Goal: Task Accomplishment & Management: Use online tool/utility

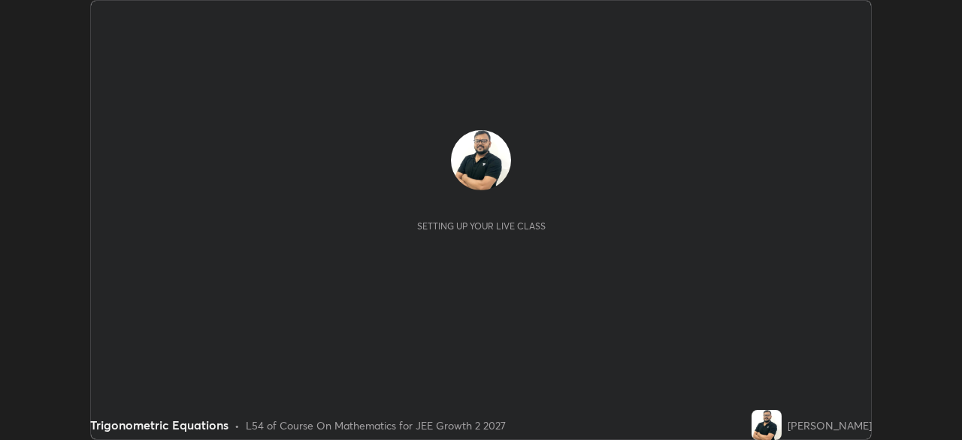
scroll to position [440, 962]
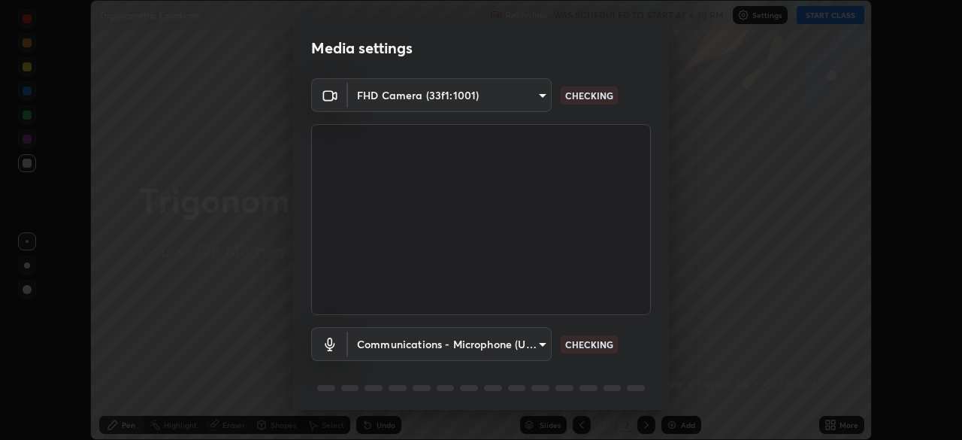
type input "39caa65dc23426385aa383ad0d0a4b68c28ae26f4a71cd21c25f84911154f6e3"
click at [540, 352] on body "Erase all Trigonometric Equations Recording WAS SCHEDULED TO START AT 6:30 PM S…" at bounding box center [481, 220] width 962 height 440
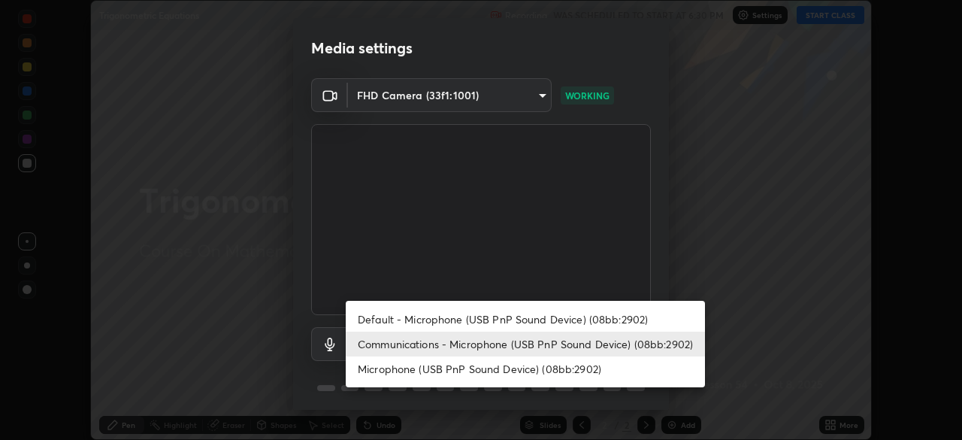
click at [541, 320] on li "Default - Microphone (USB PnP Sound Device) (08bb:2902)" at bounding box center [525, 319] width 359 height 25
type input "default"
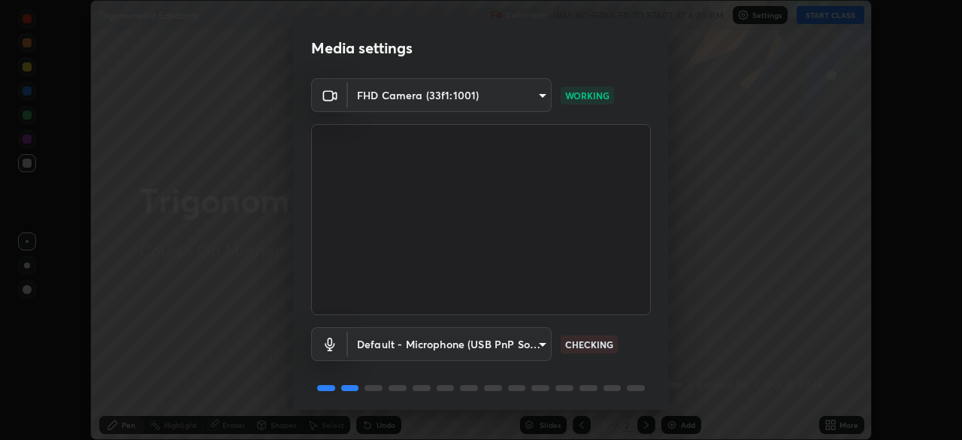
scroll to position [53, 0]
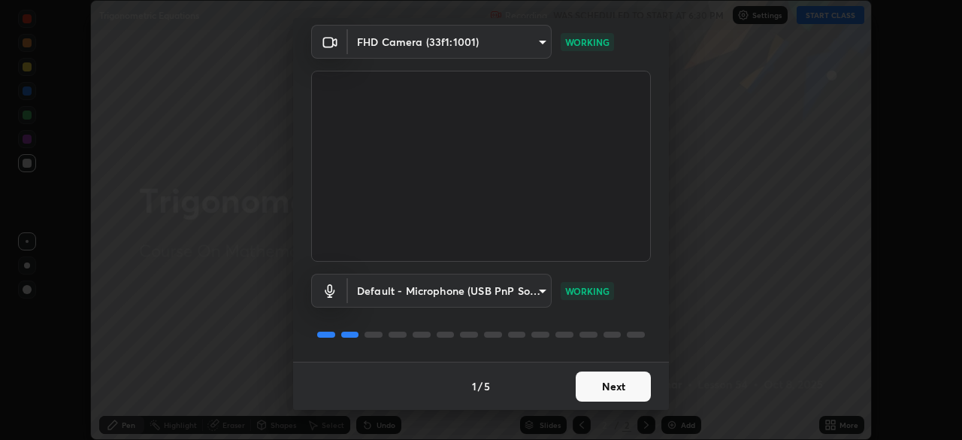
click at [626, 385] on button "Next" at bounding box center [613, 386] width 75 height 30
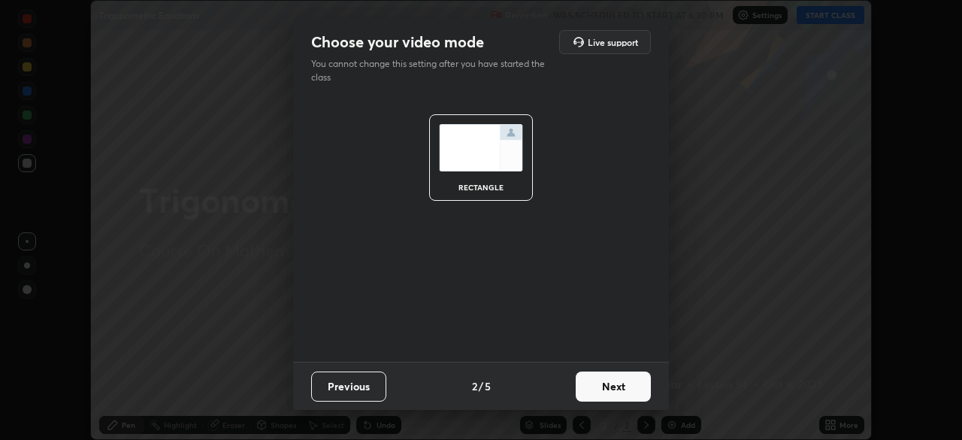
scroll to position [0, 0]
click at [617, 387] on button "Next" at bounding box center [613, 386] width 75 height 30
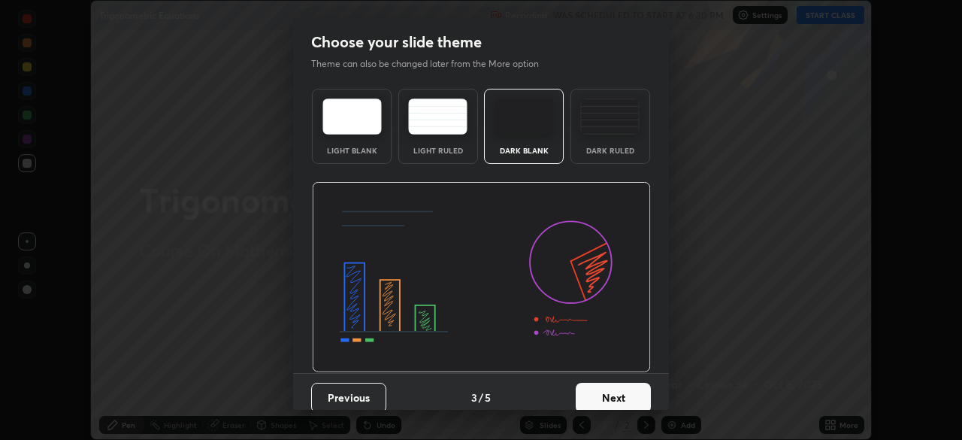
click at [611, 391] on button "Next" at bounding box center [613, 398] width 75 height 30
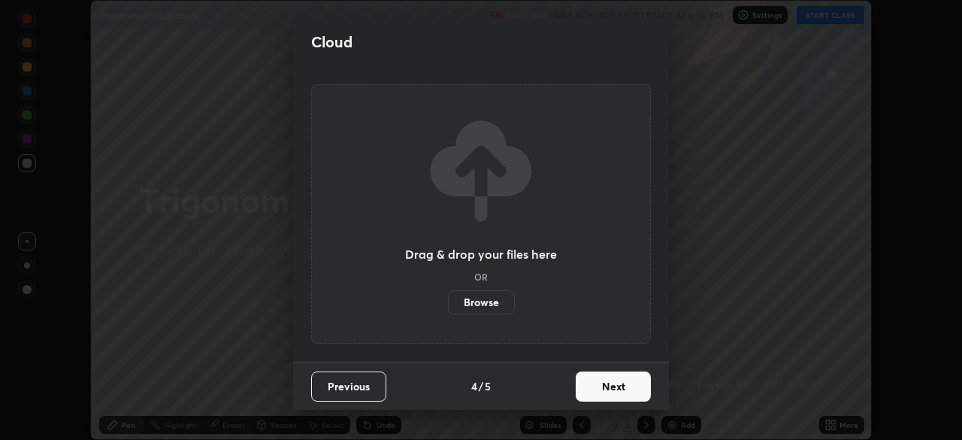
click at [611, 391] on button "Next" at bounding box center [613, 386] width 75 height 30
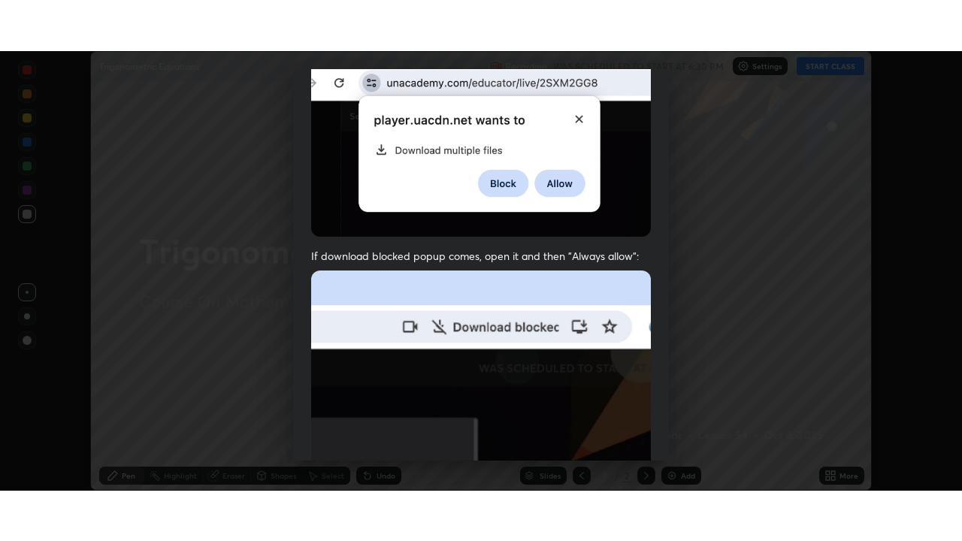
scroll to position [360, 0]
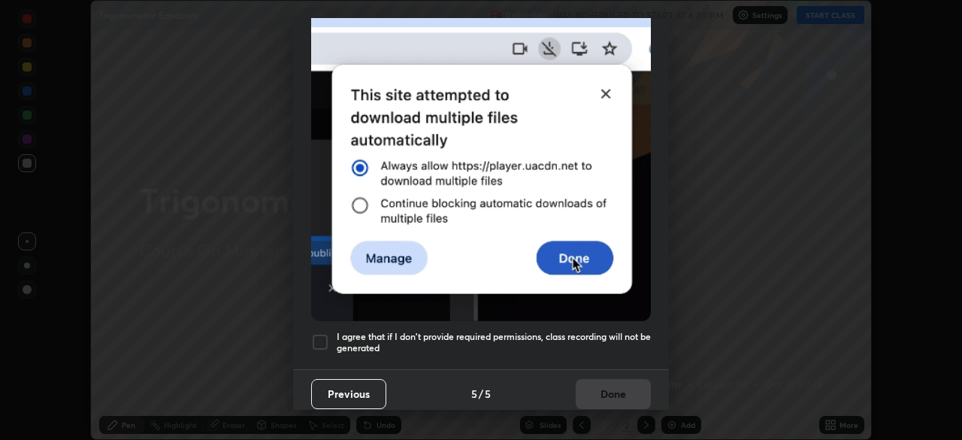
click at [317, 333] on div at bounding box center [320, 342] width 18 height 18
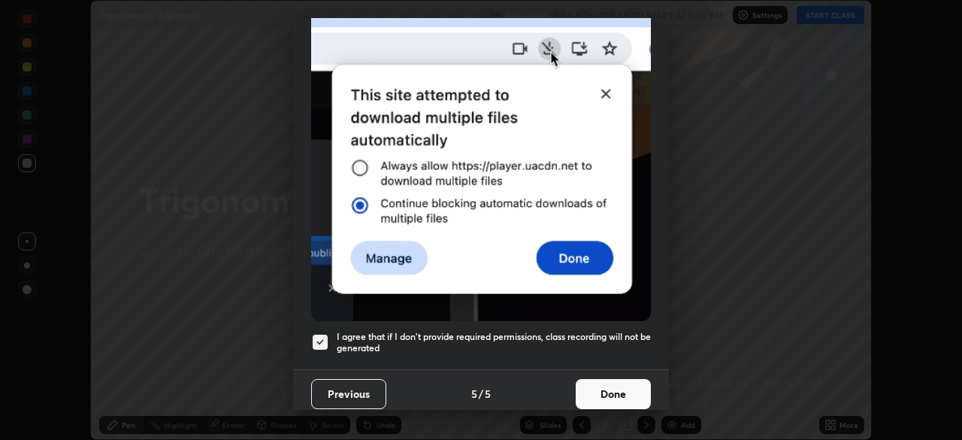
click at [611, 388] on button "Done" at bounding box center [613, 394] width 75 height 30
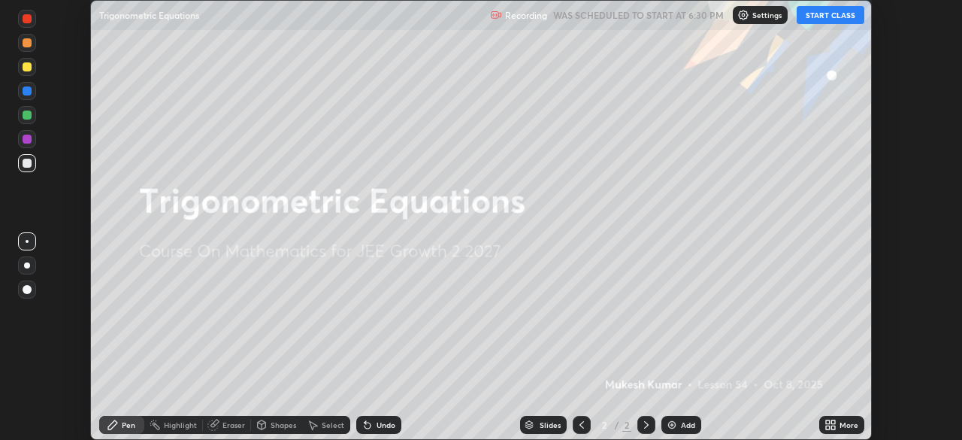
click at [829, 14] on button "START CLASS" at bounding box center [831, 15] width 68 height 18
click at [850, 430] on div "More" at bounding box center [842, 425] width 45 height 18
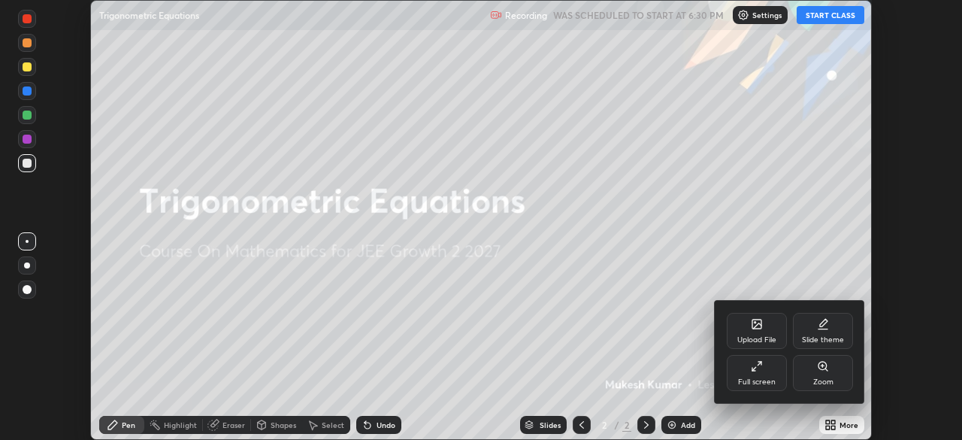
click at [758, 374] on div "Full screen" at bounding box center [757, 373] width 60 height 36
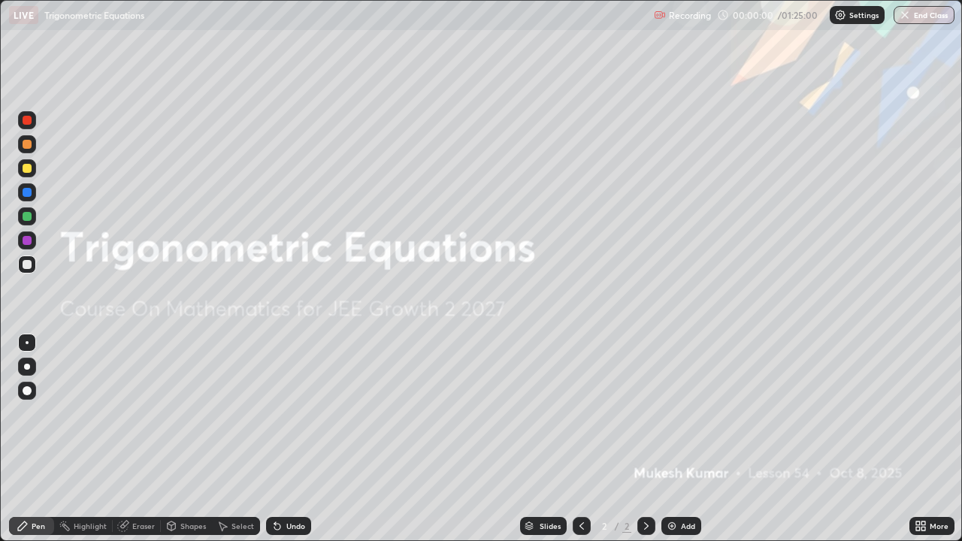
scroll to position [541, 962]
click at [645, 439] on icon at bounding box center [647, 526] width 12 height 12
click at [683, 439] on div "Add" at bounding box center [688, 527] width 14 height 8
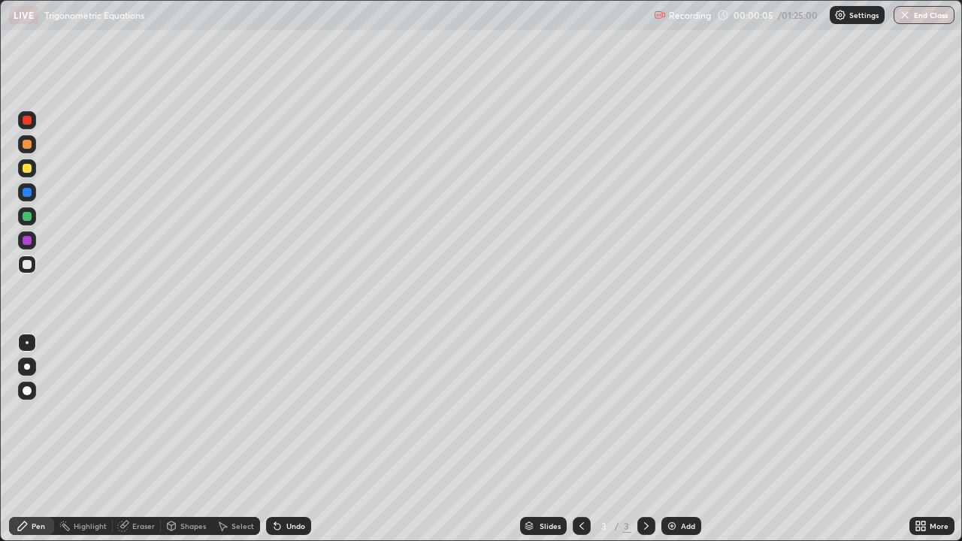
click at [25, 119] on div at bounding box center [27, 120] width 9 height 9
click at [29, 268] on div at bounding box center [27, 264] width 9 height 9
click at [29, 215] on div at bounding box center [27, 216] width 9 height 9
click at [31, 263] on div at bounding box center [27, 264] width 9 height 9
click at [142, 439] on div "Eraser" at bounding box center [143, 527] width 23 height 8
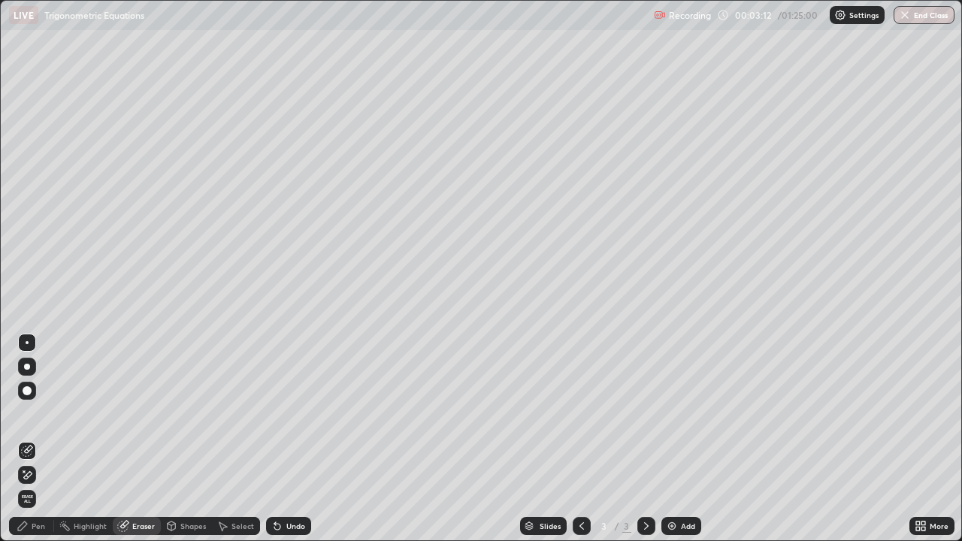
click at [30, 439] on div "Pen" at bounding box center [31, 526] width 45 height 18
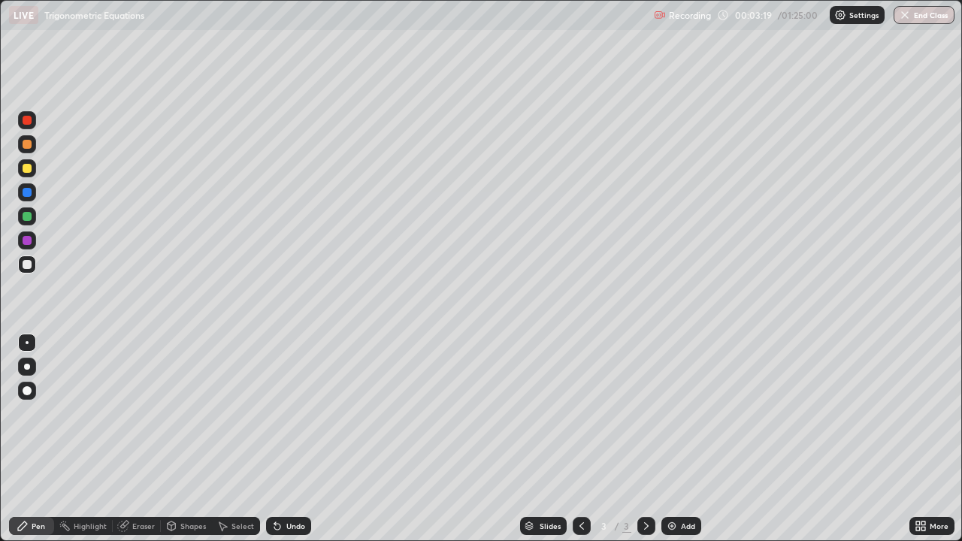
click at [298, 439] on div "Undo" at bounding box center [295, 527] width 19 height 8
click at [142, 439] on div "Eraser" at bounding box center [143, 527] width 23 height 8
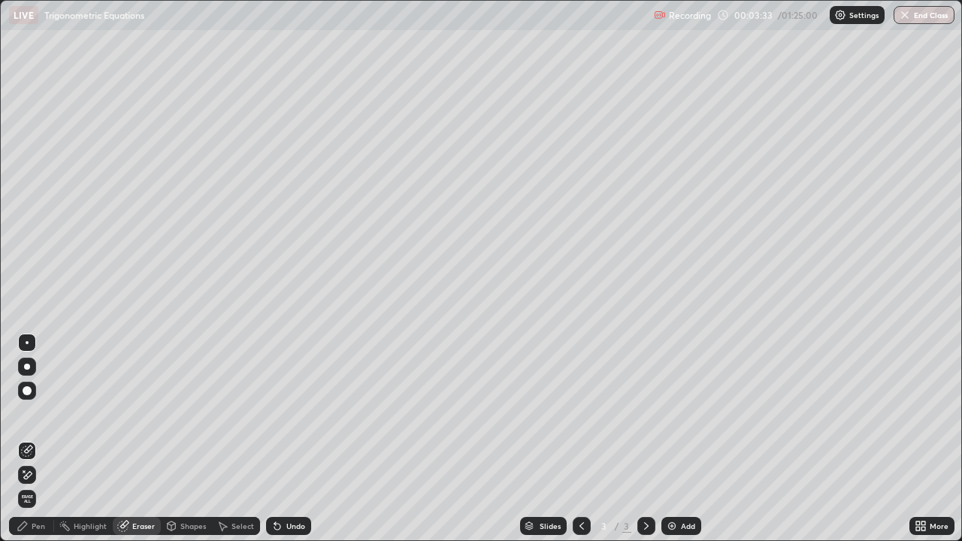
click at [43, 439] on div "Pen" at bounding box center [39, 527] width 14 height 8
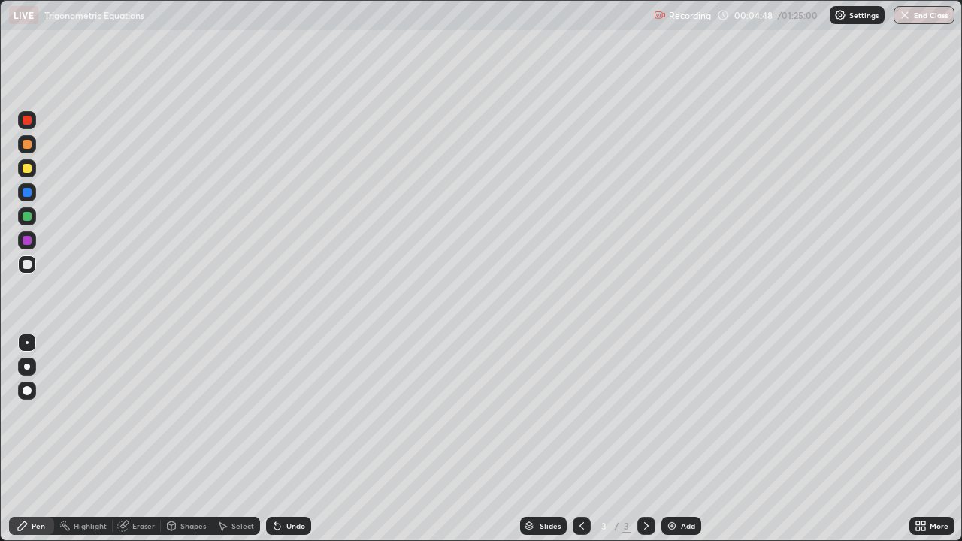
click at [26, 217] on div at bounding box center [27, 216] width 9 height 9
click at [31, 166] on div at bounding box center [27, 168] width 9 height 9
click at [646, 439] on icon at bounding box center [647, 526] width 12 height 12
click at [676, 439] on img at bounding box center [672, 526] width 12 height 12
click at [29, 214] on div at bounding box center [27, 216] width 9 height 9
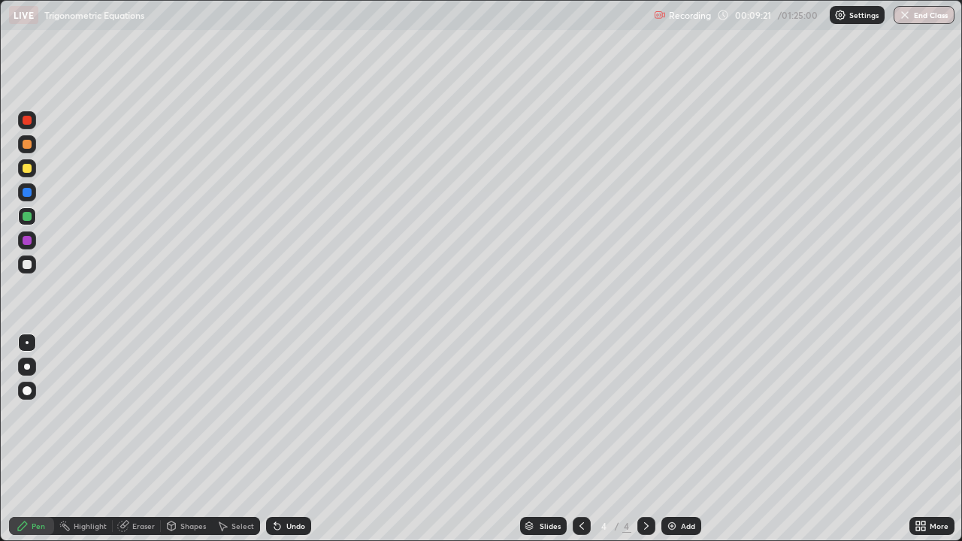
click at [30, 261] on div at bounding box center [27, 264] width 9 height 9
click at [26, 214] on div at bounding box center [27, 216] width 9 height 9
click at [28, 165] on div at bounding box center [27, 168] width 9 height 9
click at [28, 265] on div at bounding box center [27, 264] width 9 height 9
click at [677, 439] on div "Add" at bounding box center [682, 526] width 40 height 18
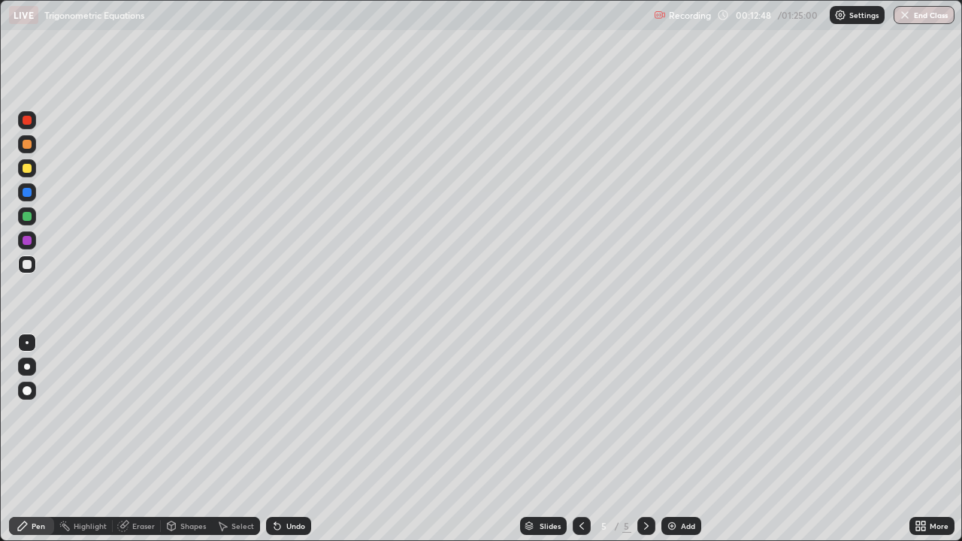
click at [33, 218] on div at bounding box center [27, 217] width 18 height 18
click at [29, 267] on div at bounding box center [27, 264] width 9 height 9
click at [581, 439] on icon at bounding box center [582, 527] width 5 height 8
click at [647, 439] on icon at bounding box center [647, 526] width 12 height 12
click at [574, 439] on div at bounding box center [582, 526] width 18 height 18
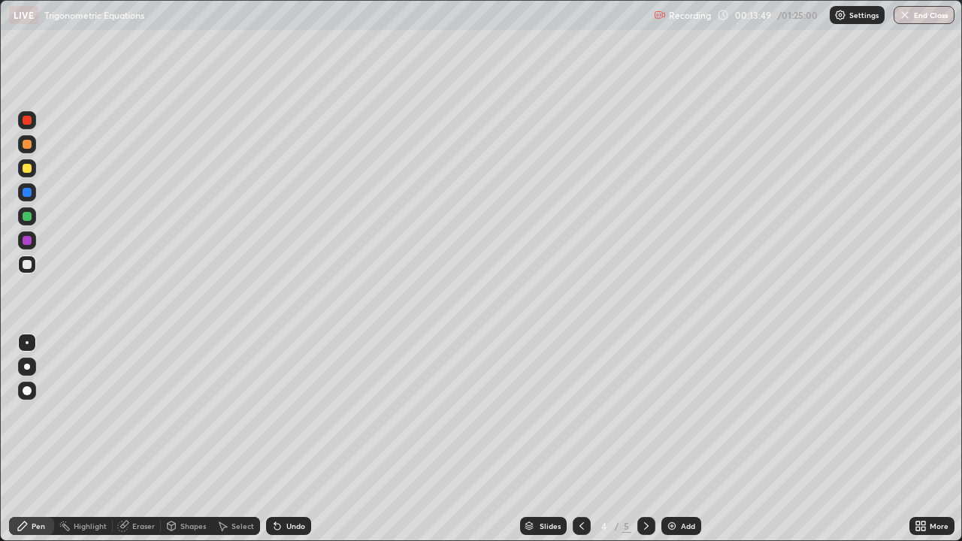
click at [645, 439] on icon at bounding box center [647, 526] width 12 height 12
click at [27, 217] on div at bounding box center [27, 216] width 9 height 9
click at [29, 119] on div at bounding box center [27, 120] width 9 height 9
click at [30, 263] on div at bounding box center [27, 264] width 9 height 9
click at [30, 171] on div at bounding box center [27, 168] width 9 height 9
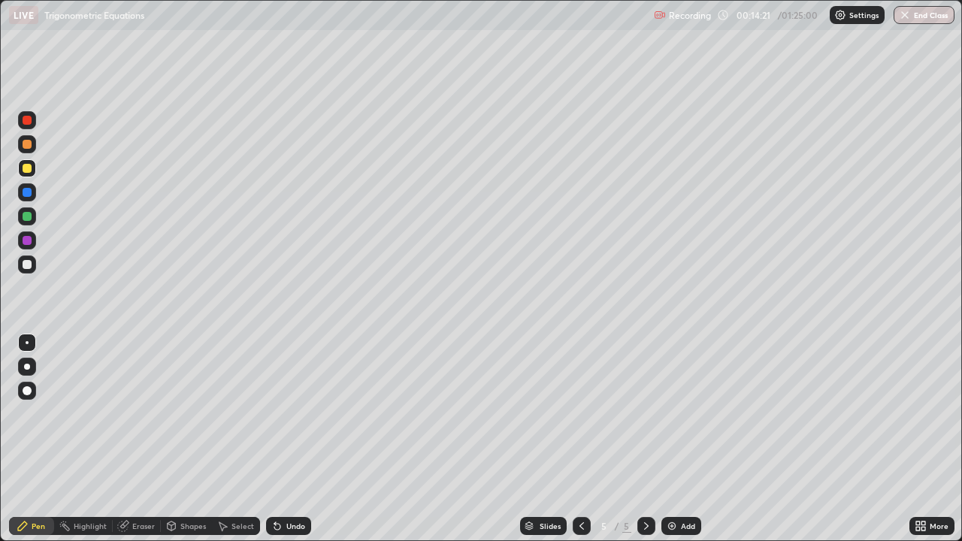
click at [586, 439] on div at bounding box center [582, 526] width 18 height 18
click at [644, 439] on icon at bounding box center [646, 527] width 5 height 8
click at [31, 265] on div at bounding box center [27, 264] width 9 height 9
click at [26, 214] on div at bounding box center [27, 216] width 9 height 9
click at [275, 439] on icon at bounding box center [277, 527] width 6 height 6
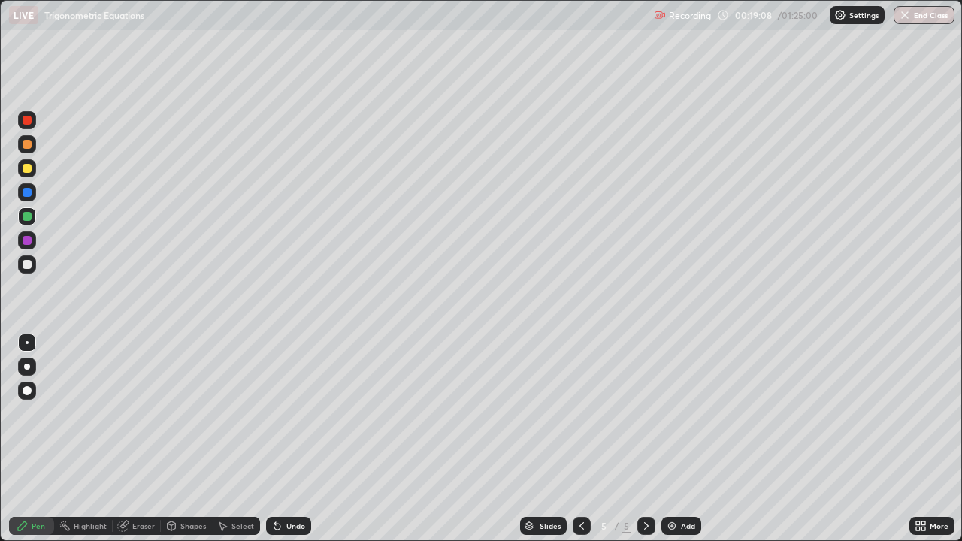
click at [27, 263] on div at bounding box center [27, 264] width 9 height 9
click at [31, 119] on div at bounding box center [27, 120] width 9 height 9
click at [29, 263] on div at bounding box center [27, 264] width 9 height 9
click at [689, 439] on div "Add" at bounding box center [688, 527] width 14 height 8
click at [26, 118] on div at bounding box center [27, 120] width 9 height 9
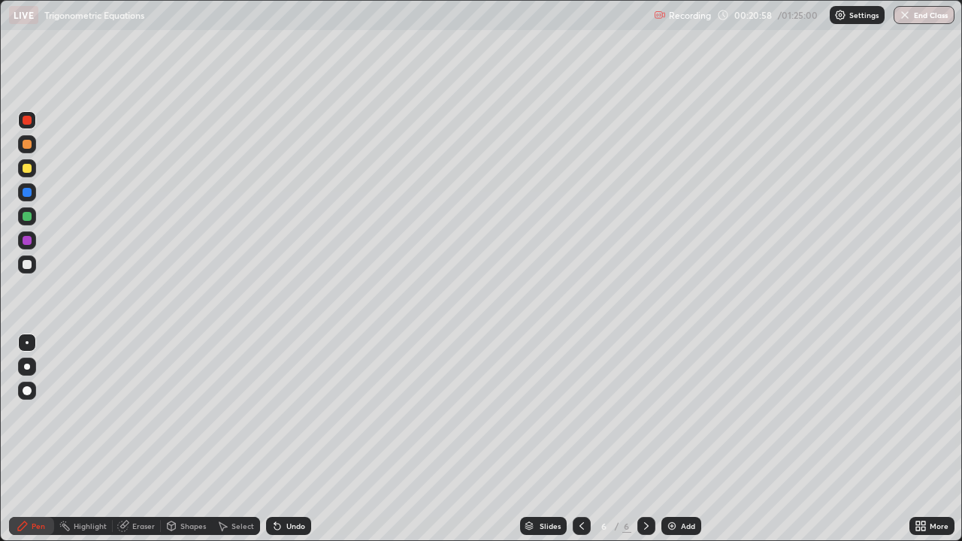
click at [295, 439] on div "Undo" at bounding box center [288, 526] width 45 height 18
click at [26, 166] on div at bounding box center [27, 168] width 9 height 9
click at [28, 268] on div at bounding box center [27, 264] width 9 height 9
click at [291, 439] on div "Undo" at bounding box center [295, 527] width 19 height 8
click at [298, 439] on div "Undo" at bounding box center [295, 527] width 19 height 8
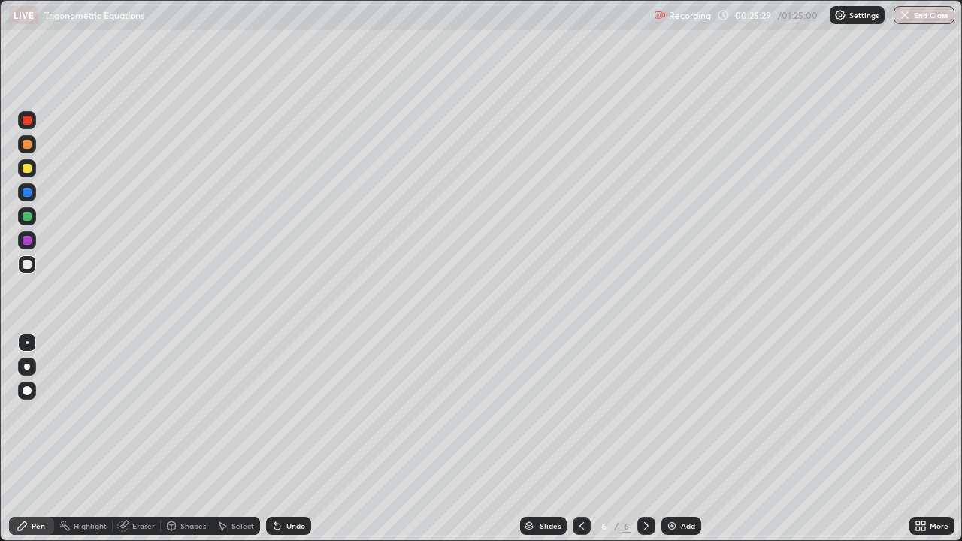
click at [291, 439] on div "Undo" at bounding box center [295, 527] width 19 height 8
click at [681, 439] on div "Add" at bounding box center [688, 527] width 14 height 8
click at [579, 439] on icon at bounding box center [582, 526] width 12 height 12
click at [645, 439] on icon at bounding box center [647, 526] width 12 height 12
click at [282, 439] on div "Undo" at bounding box center [288, 526] width 45 height 18
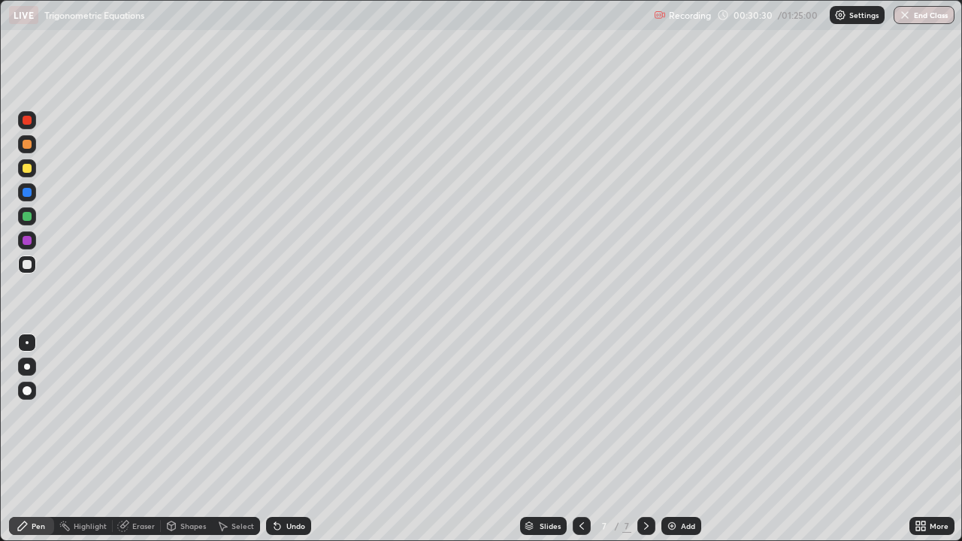
click at [285, 439] on div "Undo" at bounding box center [288, 526] width 45 height 18
click at [279, 439] on icon at bounding box center [277, 526] width 12 height 12
click at [280, 439] on icon at bounding box center [277, 526] width 12 height 12
click at [144, 439] on div "Eraser" at bounding box center [143, 527] width 23 height 8
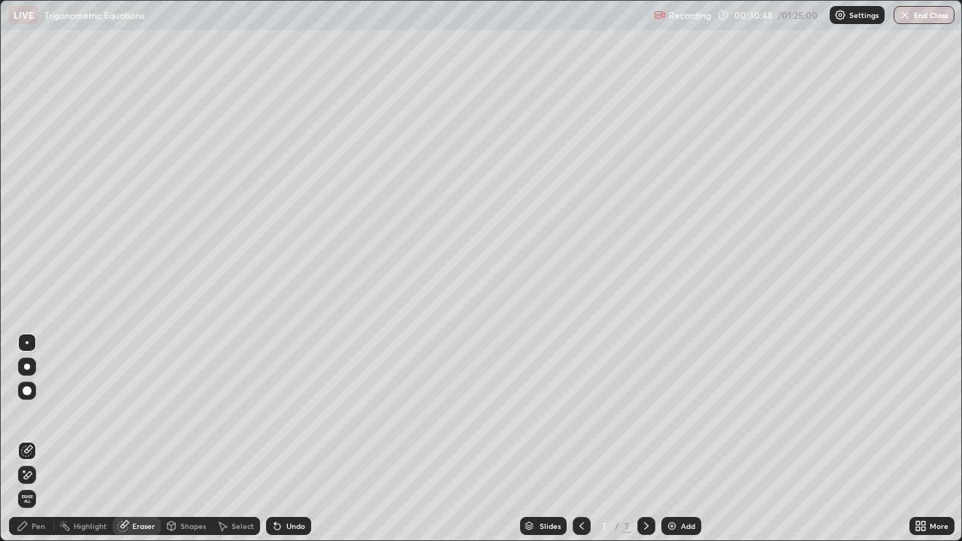
click at [42, 439] on div "Pen" at bounding box center [39, 527] width 14 height 8
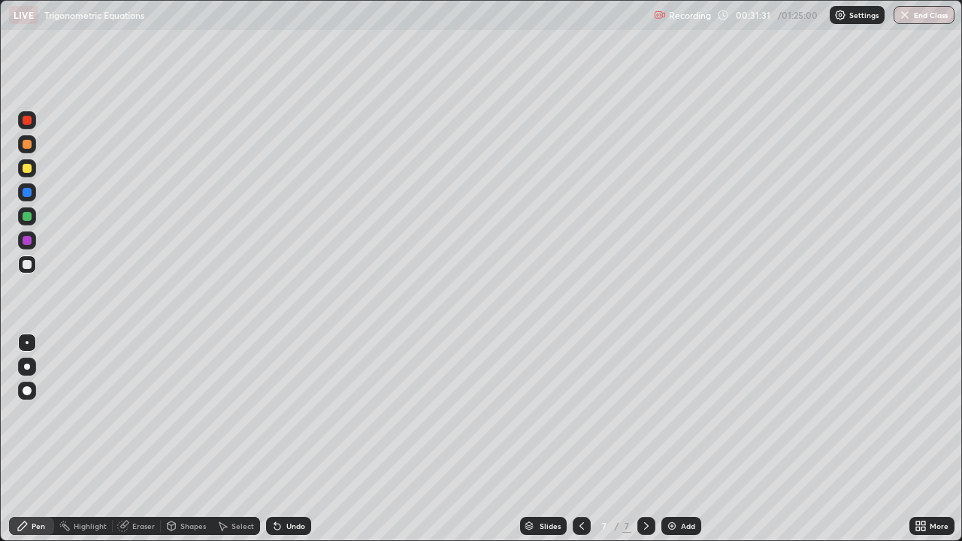
click at [580, 439] on icon at bounding box center [582, 526] width 12 height 12
click at [644, 439] on icon at bounding box center [646, 527] width 5 height 8
click at [580, 439] on icon at bounding box center [582, 526] width 12 height 12
click at [647, 439] on div at bounding box center [647, 526] width 18 height 18
click at [289, 439] on div "Undo" at bounding box center [295, 527] width 19 height 8
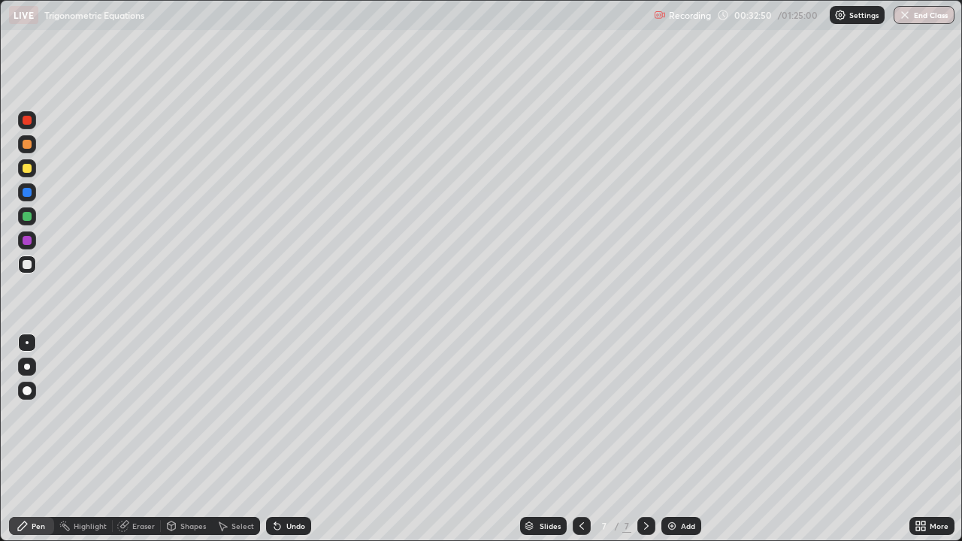
click at [289, 439] on div "Undo" at bounding box center [295, 527] width 19 height 8
click at [292, 439] on div "Undo" at bounding box center [295, 527] width 19 height 8
click at [286, 439] on div "Undo" at bounding box center [295, 527] width 19 height 8
click at [27, 217] on div at bounding box center [27, 216] width 9 height 9
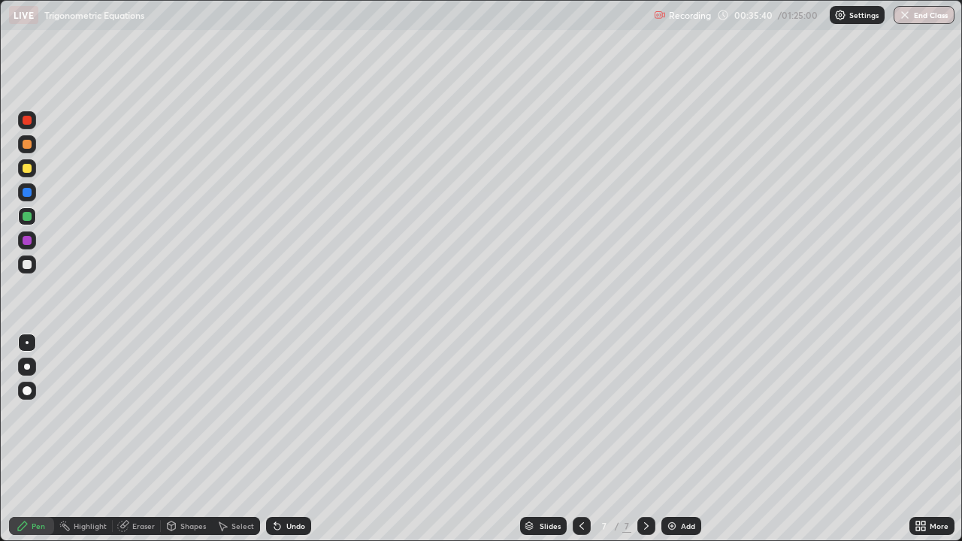
click at [683, 439] on div "Add" at bounding box center [688, 527] width 14 height 8
click at [580, 439] on icon at bounding box center [582, 527] width 5 height 8
click at [645, 439] on icon at bounding box center [647, 526] width 12 height 12
click at [291, 439] on div "Undo" at bounding box center [295, 527] width 19 height 8
click at [27, 266] on div at bounding box center [27, 264] width 9 height 9
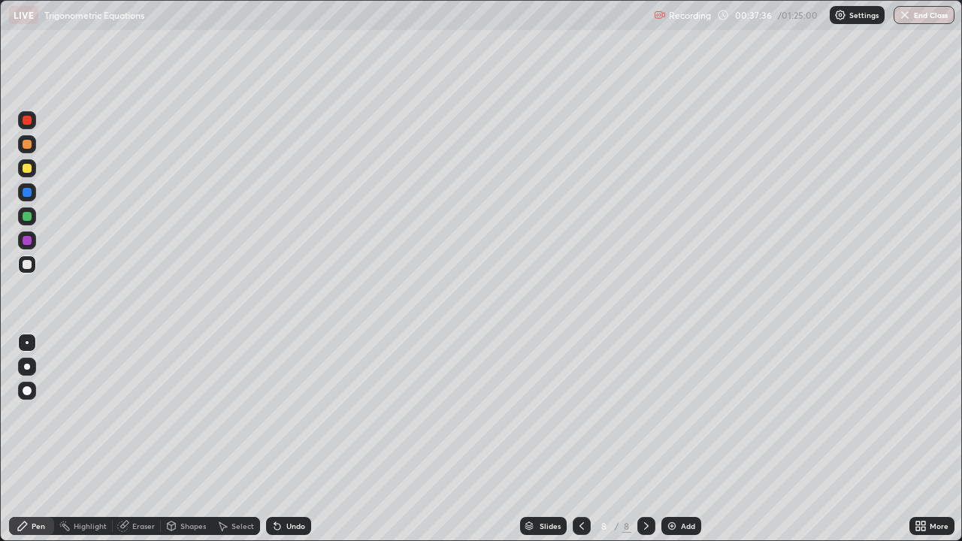
click at [290, 439] on div "Undo" at bounding box center [295, 527] width 19 height 8
click at [23, 214] on div at bounding box center [27, 216] width 9 height 9
click at [27, 268] on div at bounding box center [27, 264] width 9 height 9
click at [293, 439] on div "Undo" at bounding box center [295, 527] width 19 height 8
click at [27, 220] on div at bounding box center [27, 216] width 9 height 9
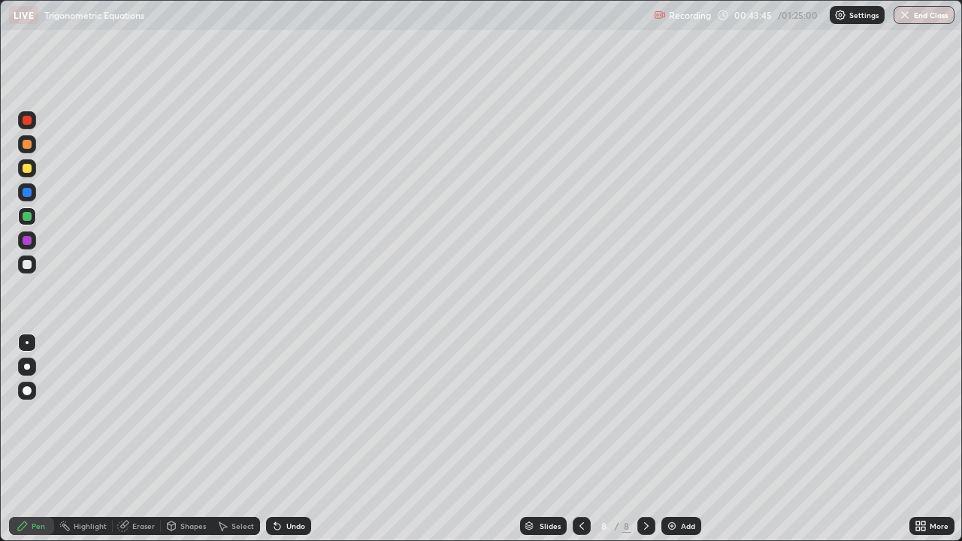
click at [26, 170] on div at bounding box center [27, 168] width 9 height 9
click at [29, 263] on div at bounding box center [27, 264] width 9 height 9
click at [689, 439] on div "Add" at bounding box center [682, 526] width 40 height 18
click at [581, 439] on icon at bounding box center [582, 526] width 12 height 12
click at [647, 439] on icon at bounding box center [647, 526] width 12 height 12
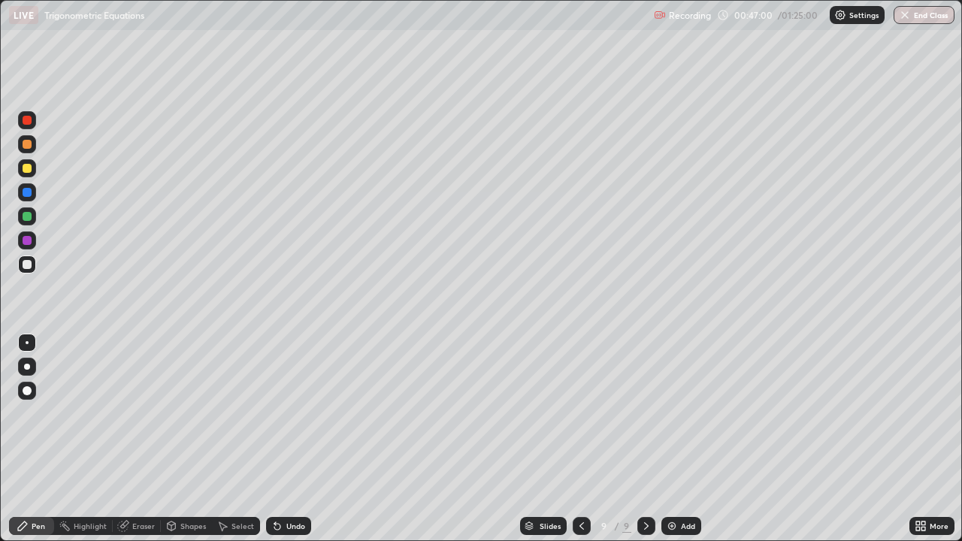
click at [35, 217] on div at bounding box center [27, 217] width 18 height 18
click at [31, 267] on div at bounding box center [27, 264] width 9 height 9
click at [580, 439] on icon at bounding box center [582, 526] width 12 height 12
click at [645, 439] on icon at bounding box center [647, 526] width 12 height 12
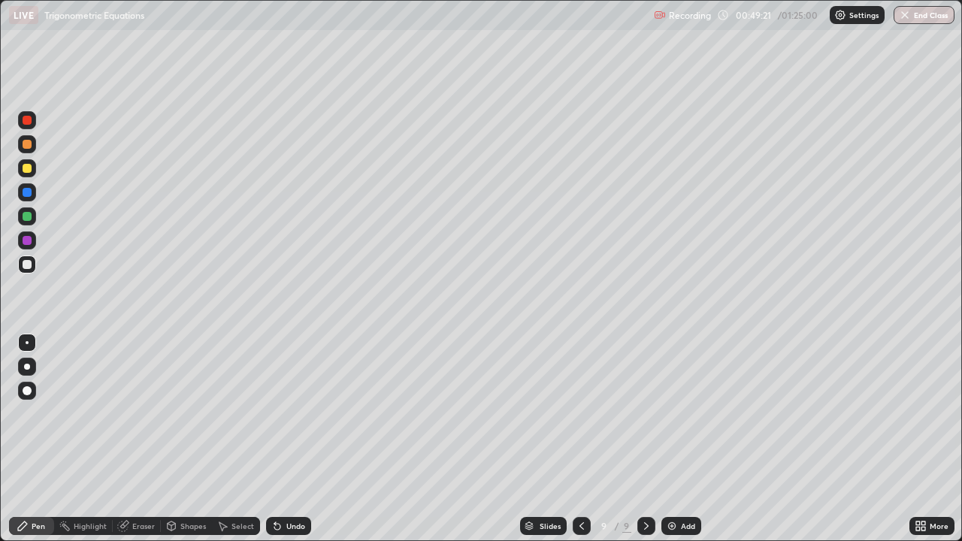
click at [580, 439] on icon at bounding box center [582, 526] width 12 height 12
click at [643, 439] on icon at bounding box center [647, 526] width 12 height 12
click at [679, 439] on div "Add" at bounding box center [682, 526] width 40 height 18
click at [24, 114] on div at bounding box center [27, 120] width 18 height 18
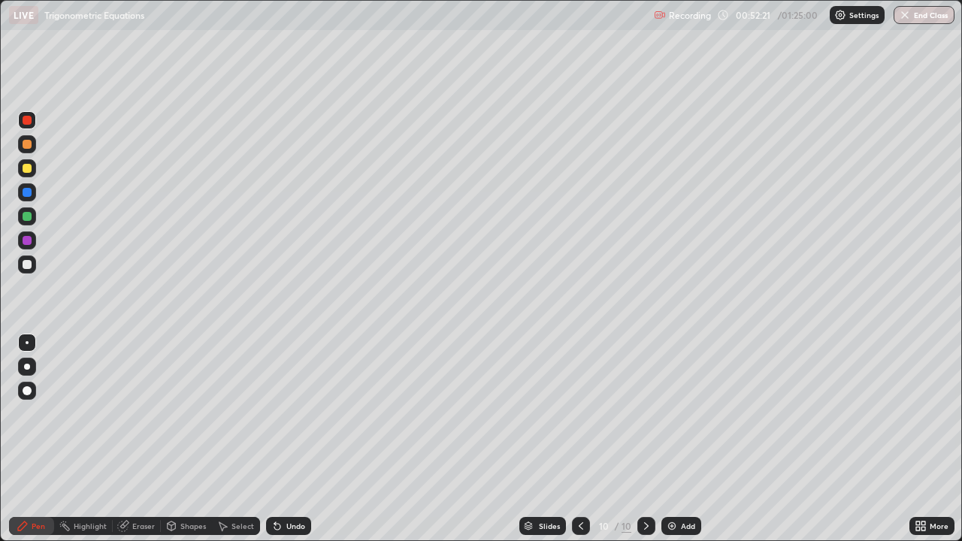
click at [26, 166] on div at bounding box center [27, 168] width 9 height 9
click at [26, 123] on div at bounding box center [27, 120] width 9 height 9
click at [29, 264] on div at bounding box center [27, 264] width 9 height 9
click at [29, 217] on div at bounding box center [27, 216] width 9 height 9
click at [30, 261] on div at bounding box center [27, 264] width 9 height 9
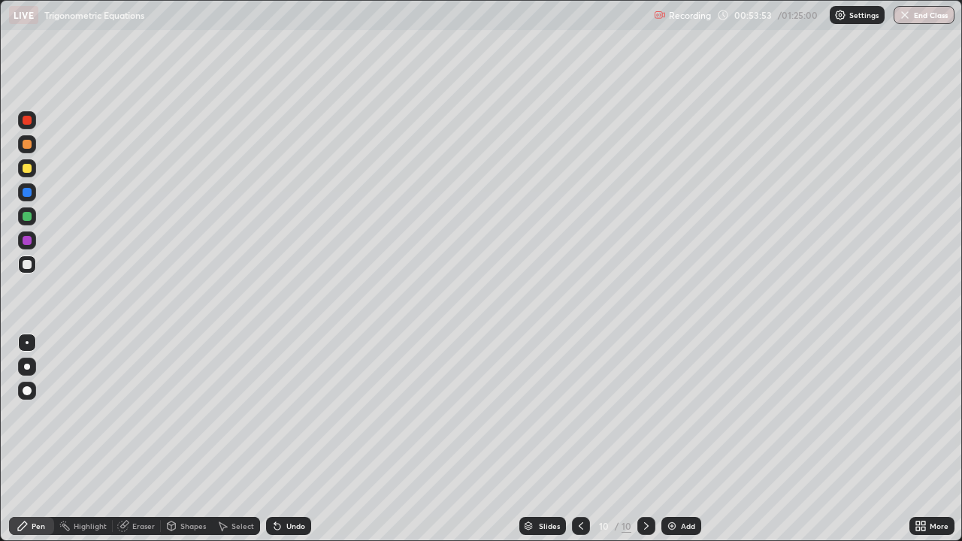
click at [26, 240] on div at bounding box center [27, 240] width 9 height 9
click at [29, 263] on div at bounding box center [27, 264] width 9 height 9
click at [296, 439] on div "Undo" at bounding box center [295, 527] width 19 height 8
click at [294, 439] on div "Undo" at bounding box center [295, 527] width 19 height 8
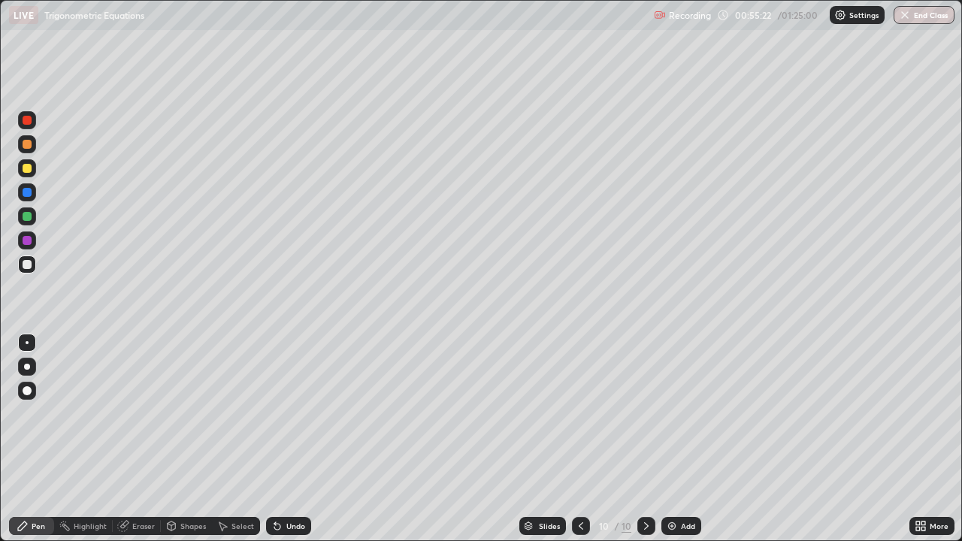
click at [295, 439] on div "Undo" at bounding box center [295, 527] width 19 height 8
click at [32, 215] on div at bounding box center [27, 217] width 18 height 18
click at [677, 439] on div "Add" at bounding box center [682, 526] width 40 height 18
click at [297, 439] on div "Undo" at bounding box center [295, 527] width 19 height 8
click at [23, 170] on div at bounding box center [27, 168] width 9 height 9
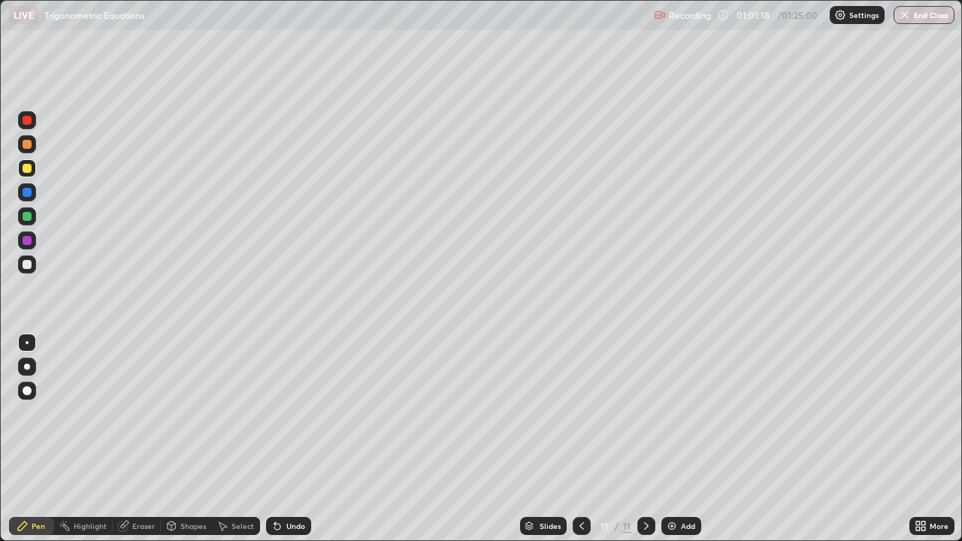
click at [26, 266] on div at bounding box center [27, 264] width 9 height 9
click at [580, 439] on icon at bounding box center [582, 526] width 12 height 12
click at [645, 439] on icon at bounding box center [647, 526] width 12 height 12
click at [138, 439] on div "Eraser" at bounding box center [143, 527] width 23 height 8
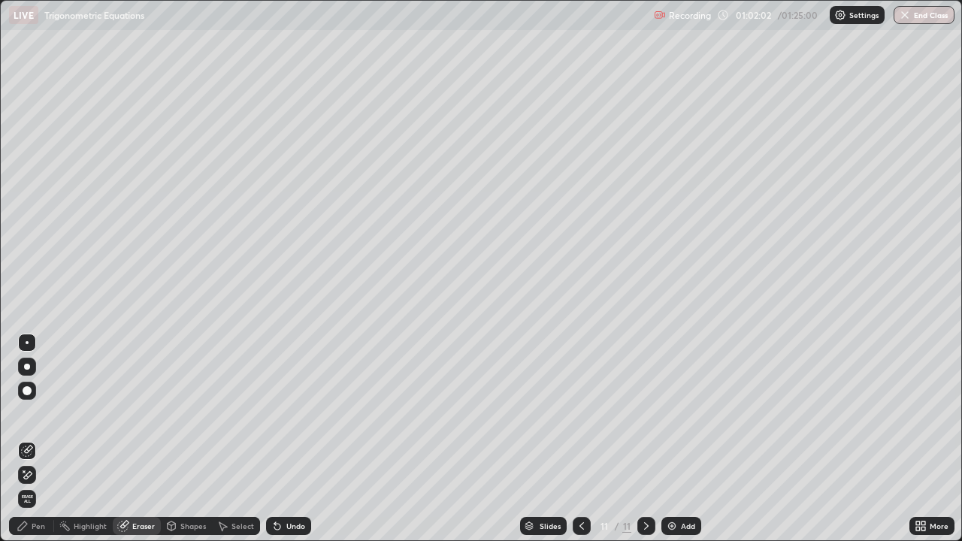
click at [38, 439] on div "Pen" at bounding box center [39, 527] width 14 height 8
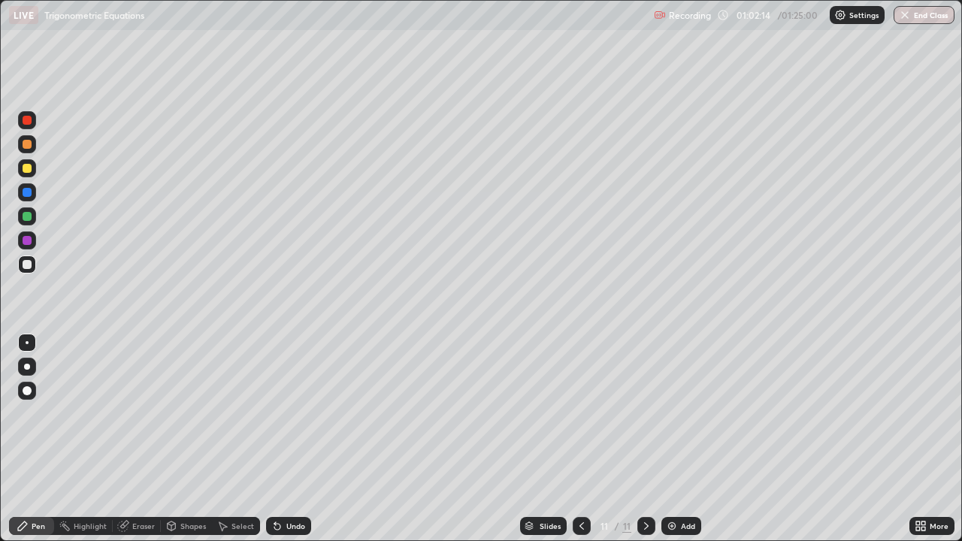
click at [29, 219] on div at bounding box center [27, 216] width 9 height 9
click at [579, 439] on icon at bounding box center [582, 526] width 12 height 12
click at [647, 439] on icon at bounding box center [647, 526] width 12 height 12
click at [292, 439] on div "Undo" at bounding box center [295, 527] width 19 height 8
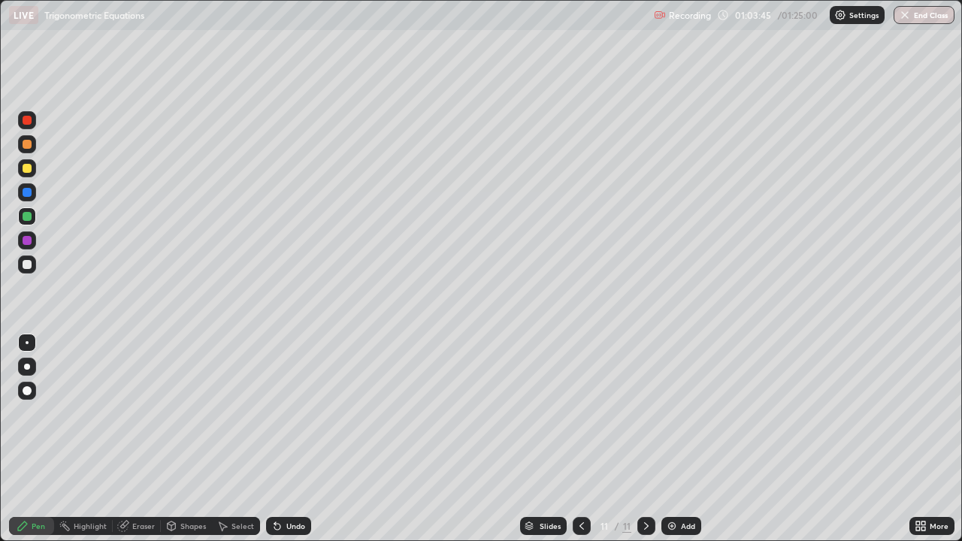
click at [296, 439] on div "Undo" at bounding box center [295, 527] width 19 height 8
click at [301, 439] on div "Undo" at bounding box center [295, 527] width 19 height 8
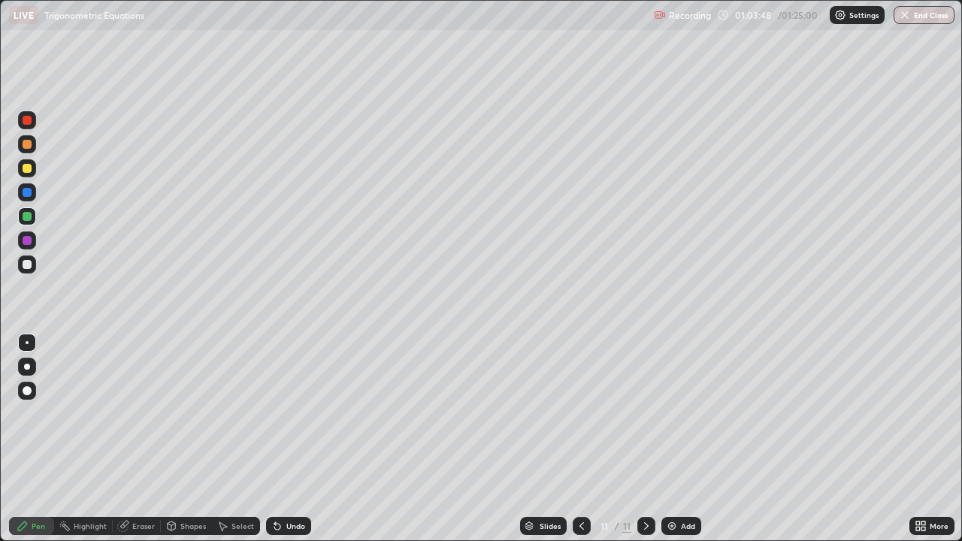
click at [580, 439] on icon at bounding box center [582, 526] width 12 height 12
click at [647, 439] on icon at bounding box center [647, 526] width 12 height 12
click at [147, 439] on div "Eraser" at bounding box center [143, 527] width 23 height 8
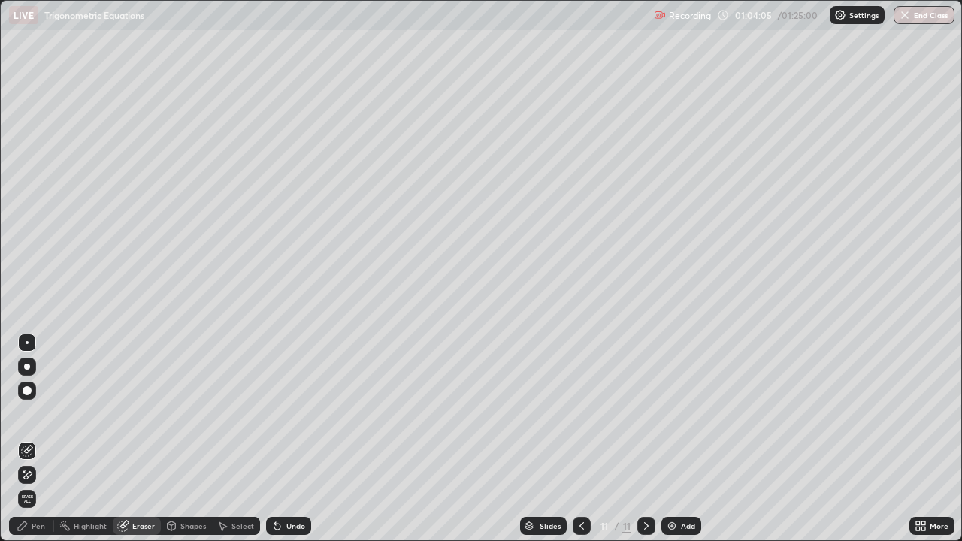
click at [43, 439] on div "Pen" at bounding box center [39, 527] width 14 height 8
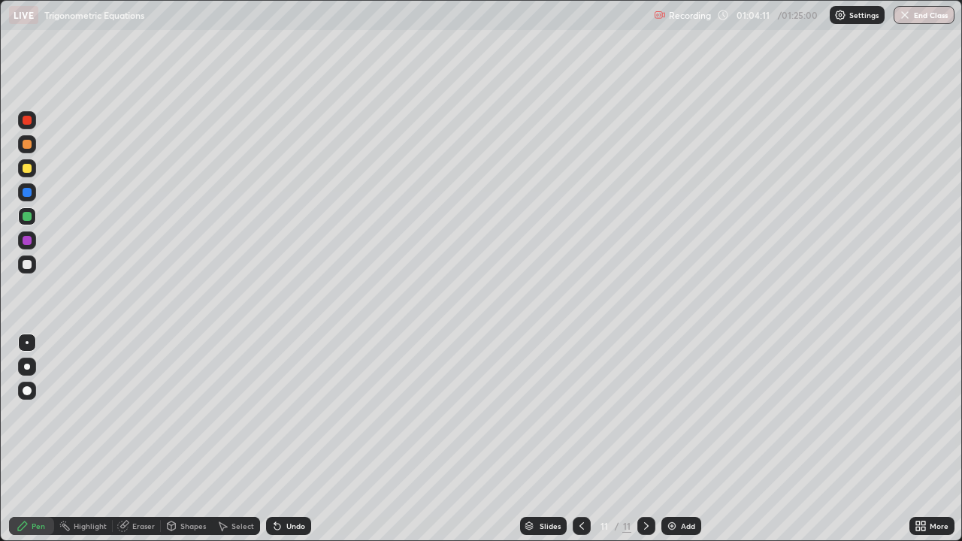
click at [143, 439] on div "Eraser" at bounding box center [143, 527] width 23 height 8
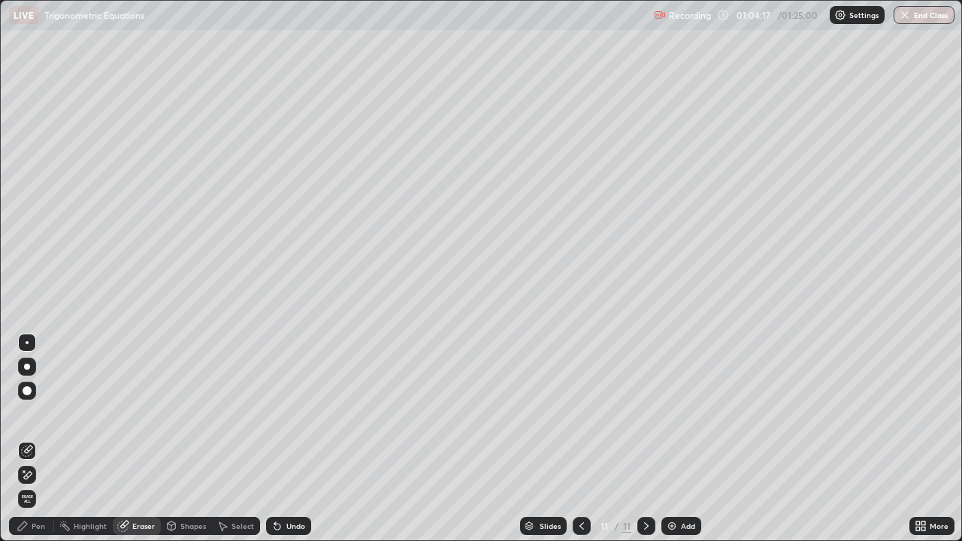
click at [33, 439] on div "Pen" at bounding box center [31, 526] width 45 height 18
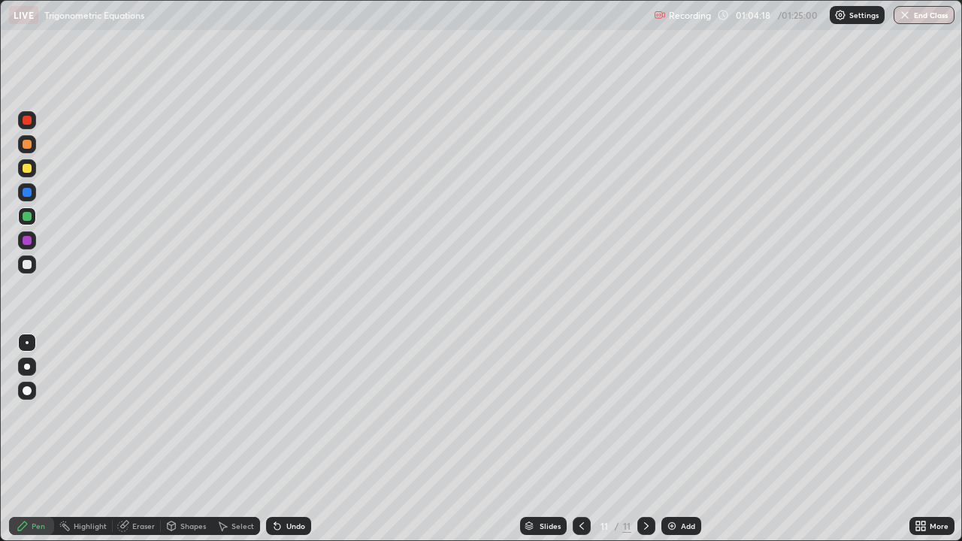
click at [587, 439] on div at bounding box center [582, 526] width 18 height 18
click at [645, 439] on icon at bounding box center [647, 526] width 12 height 12
click at [932, 17] on button "End Class" at bounding box center [924, 15] width 61 height 18
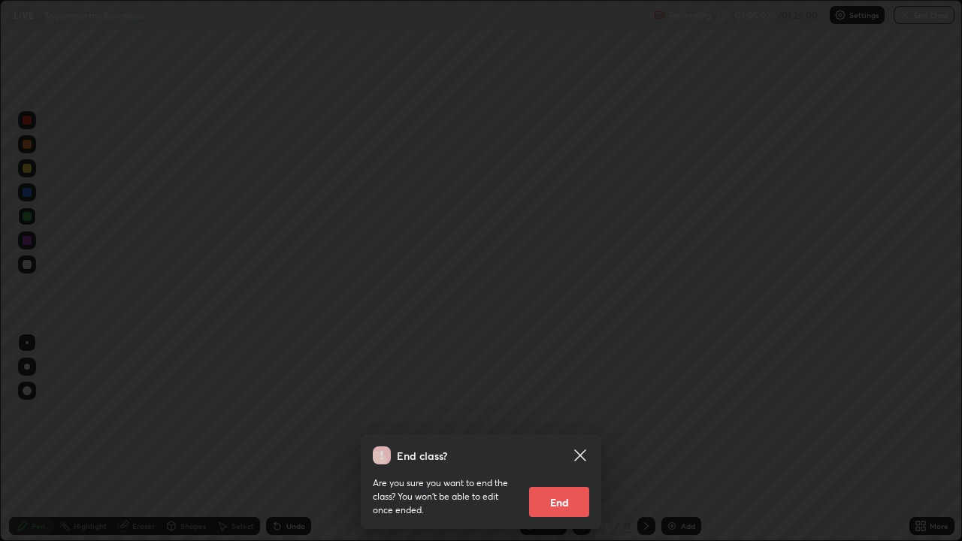
click at [571, 439] on button "End" at bounding box center [559, 502] width 60 height 30
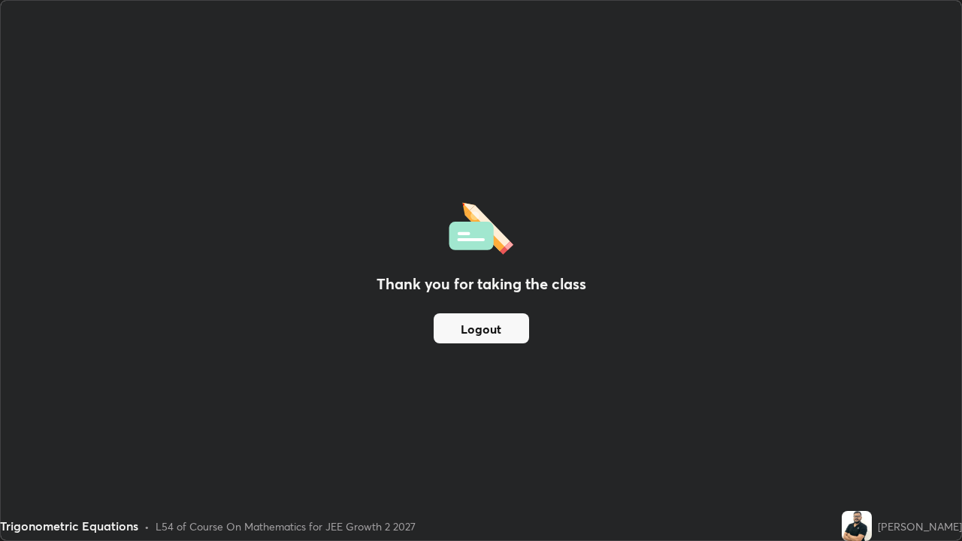
click at [486, 331] on button "Logout" at bounding box center [481, 329] width 95 height 30
